Goal: Find specific page/section: Find specific page/section

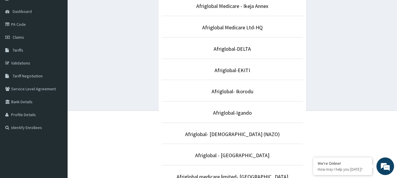
scroll to position [59, 0]
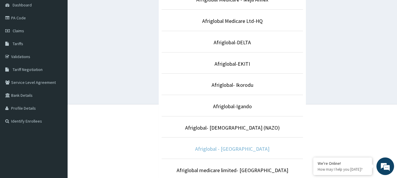
click at [243, 149] on link "Afriglobal - [GEOGRAPHIC_DATA]" at bounding box center [232, 149] width 74 height 7
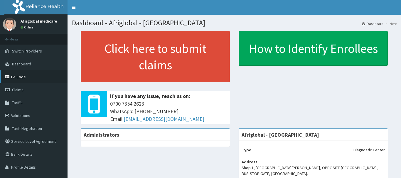
click at [34, 76] on link "PA Code" at bounding box center [34, 76] width 68 height 13
click at [21, 75] on link "PA Code" at bounding box center [34, 76] width 68 height 13
